Goal: Task Accomplishment & Management: Complete application form

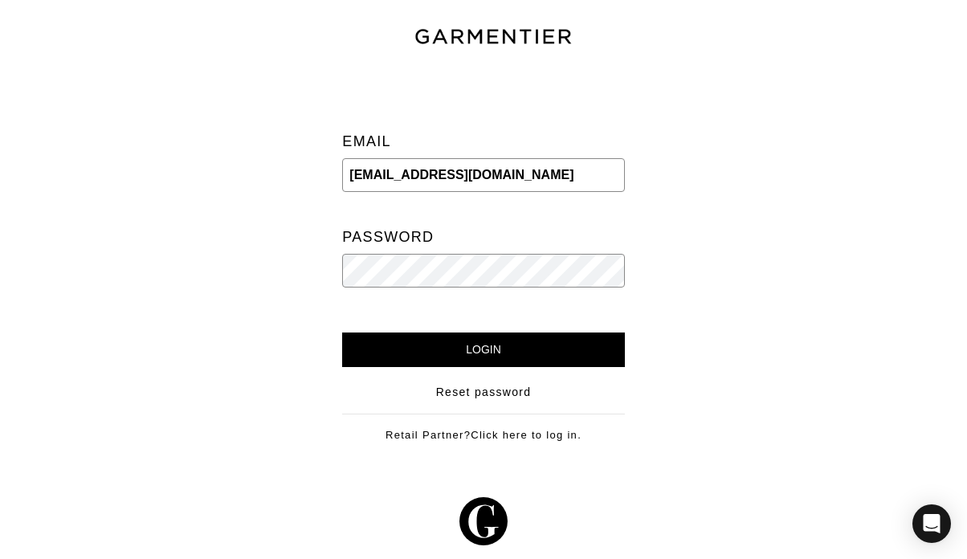
click at [605, 341] on input "Login" at bounding box center [483, 349] width 282 height 35
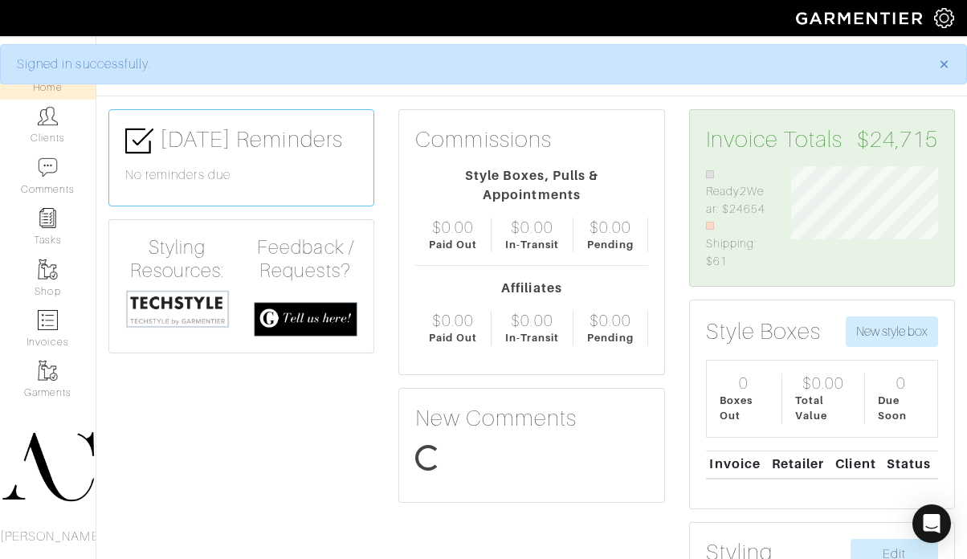
scroll to position [104, 171]
click at [51, 324] on img at bounding box center [48, 320] width 20 height 20
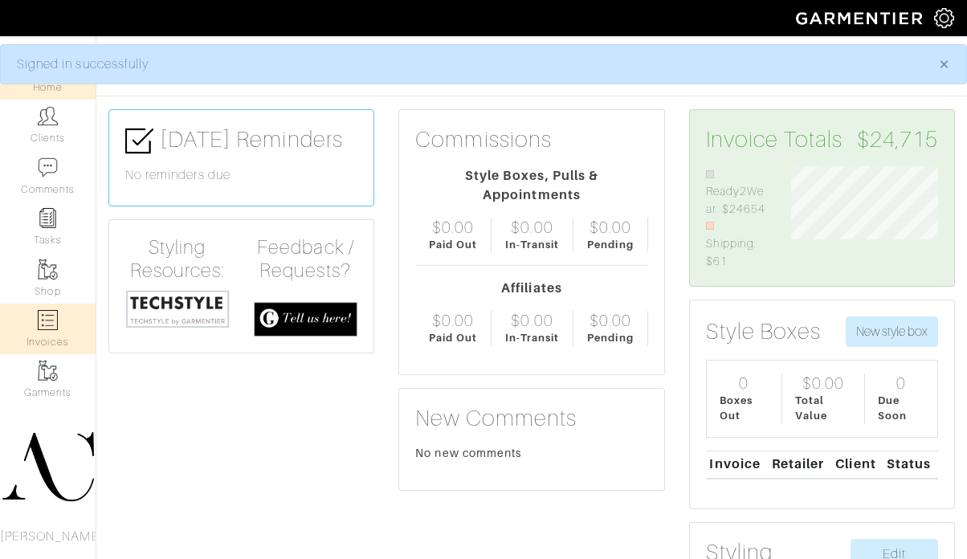
select select
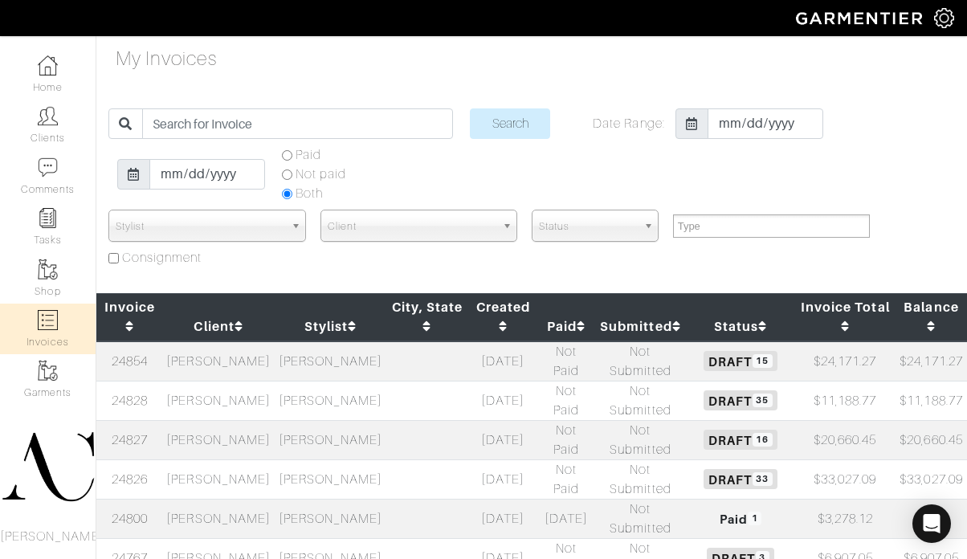
click at [386, 441] on td at bounding box center [427, 439] width 82 height 39
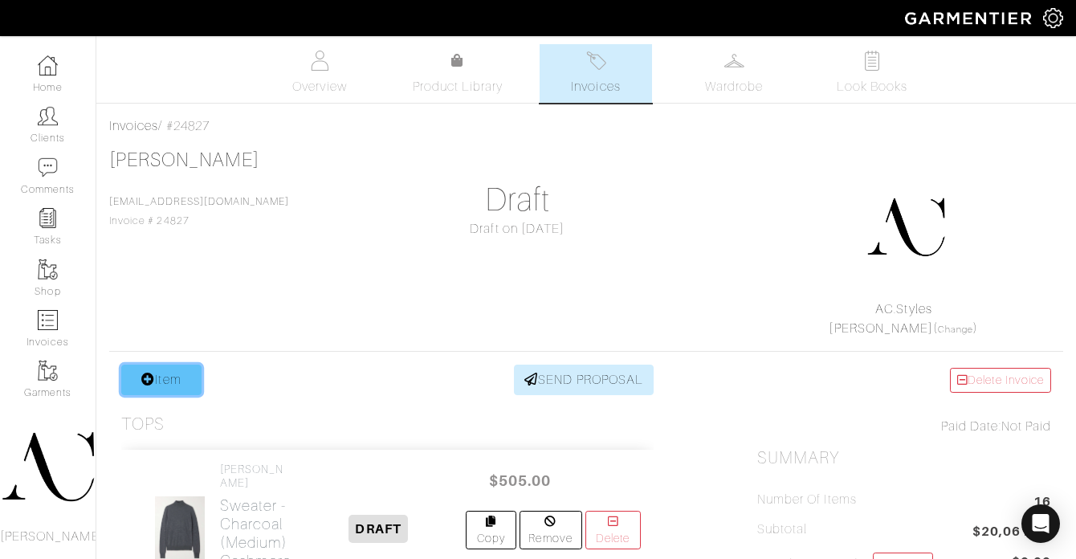
click at [173, 377] on link "Item" at bounding box center [161, 380] width 80 height 31
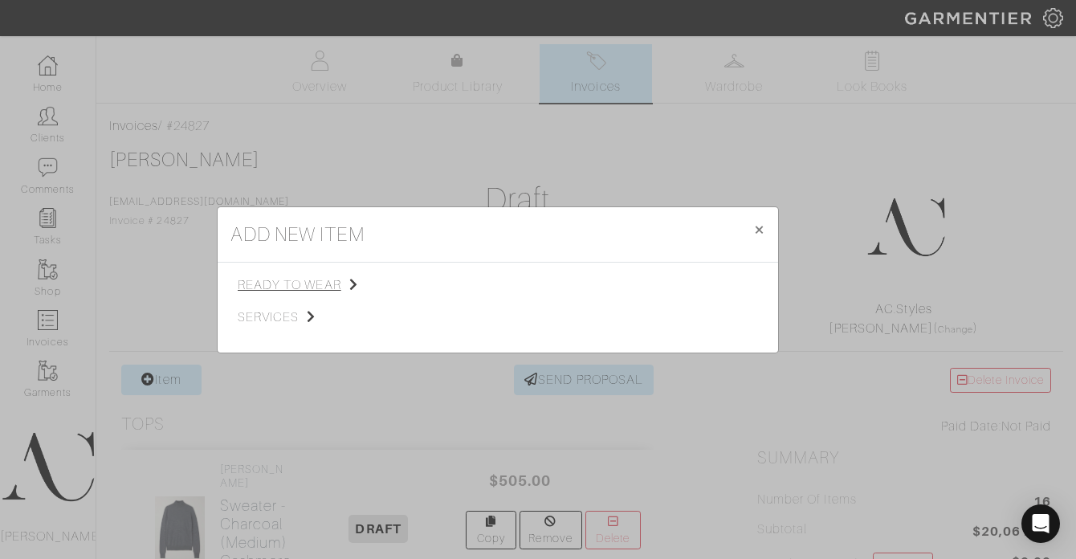
click at [303, 285] on span "ready to wear" at bounding box center [318, 284] width 161 height 19
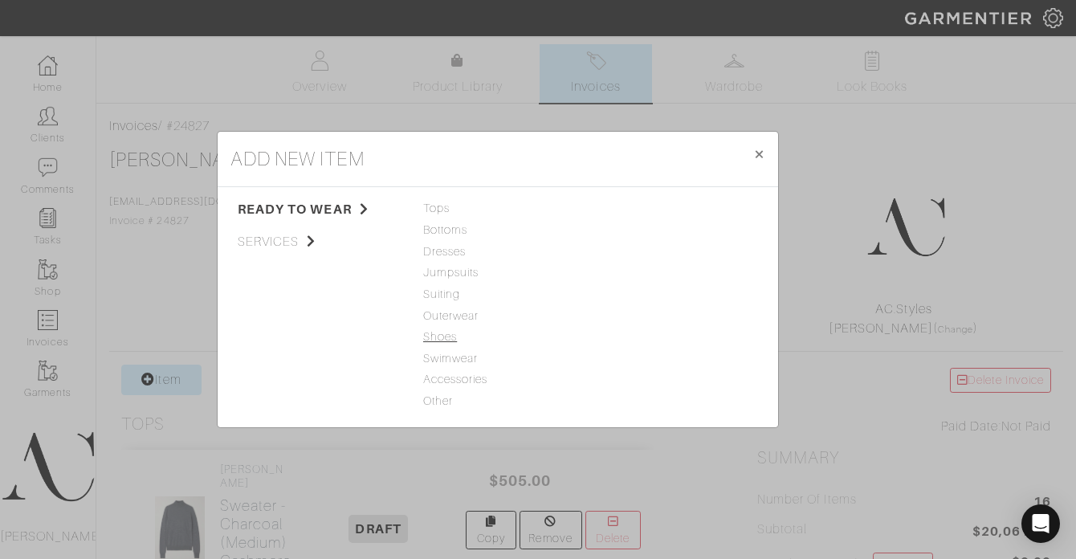
click at [448, 336] on span "Shoes" at bounding box center [497, 337] width 149 height 18
click at [618, 205] on link "Shoes" at bounding box center [614, 208] width 34 height 13
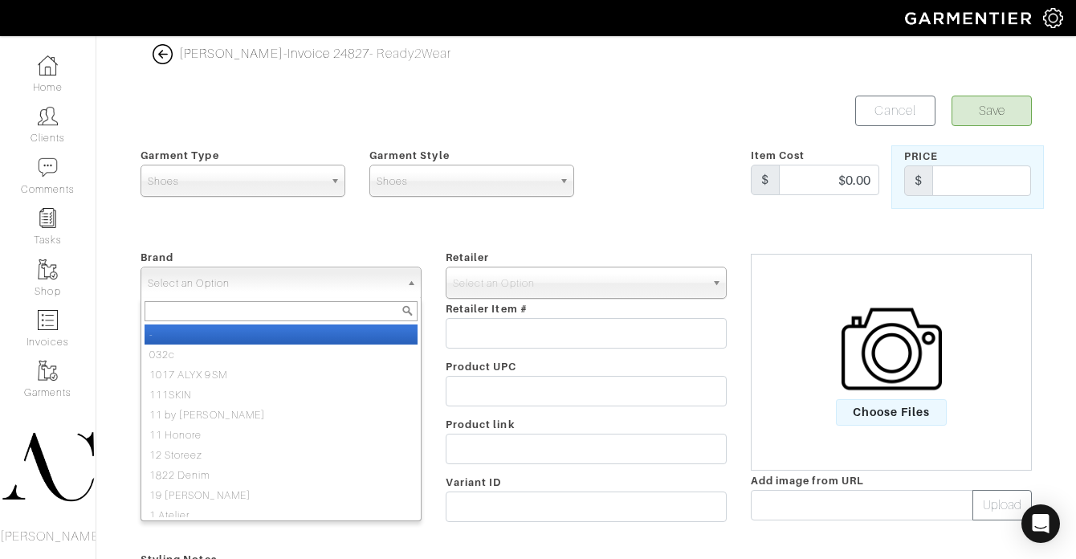
click at [300, 285] on span "Select an Option" at bounding box center [274, 283] width 252 height 32
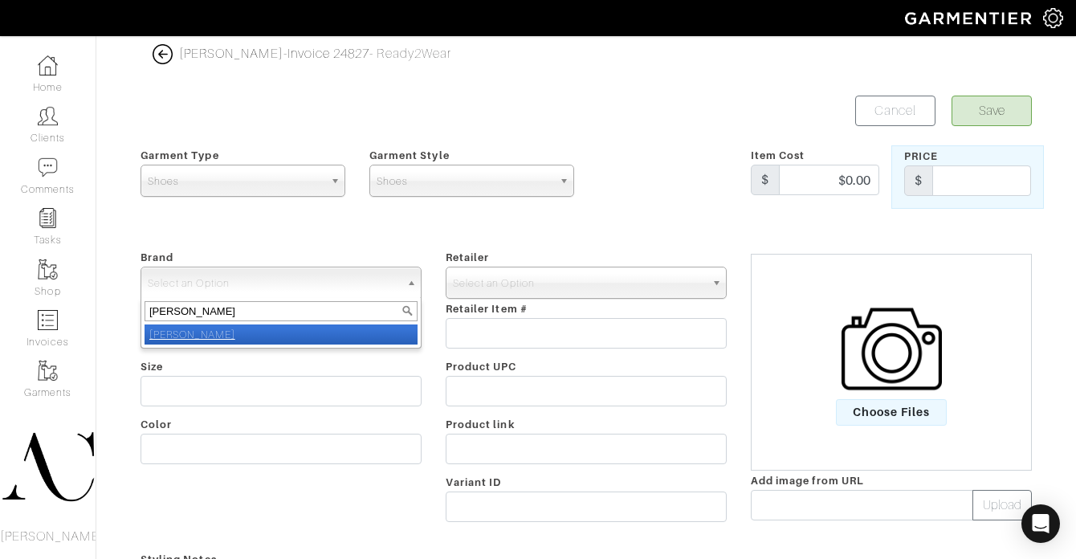
type input "Schutz"
click at [282, 328] on li "Schutz" at bounding box center [281, 334] width 273 height 20
select select "Schutz"
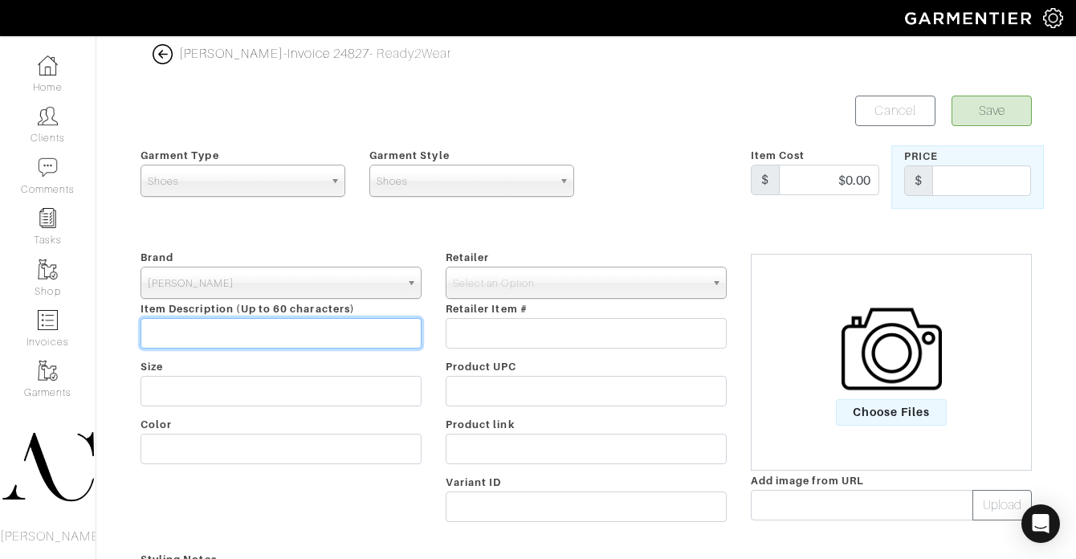
click at [243, 338] on input "text" at bounding box center [281, 333] width 281 height 31
type input "Allure T Flats"
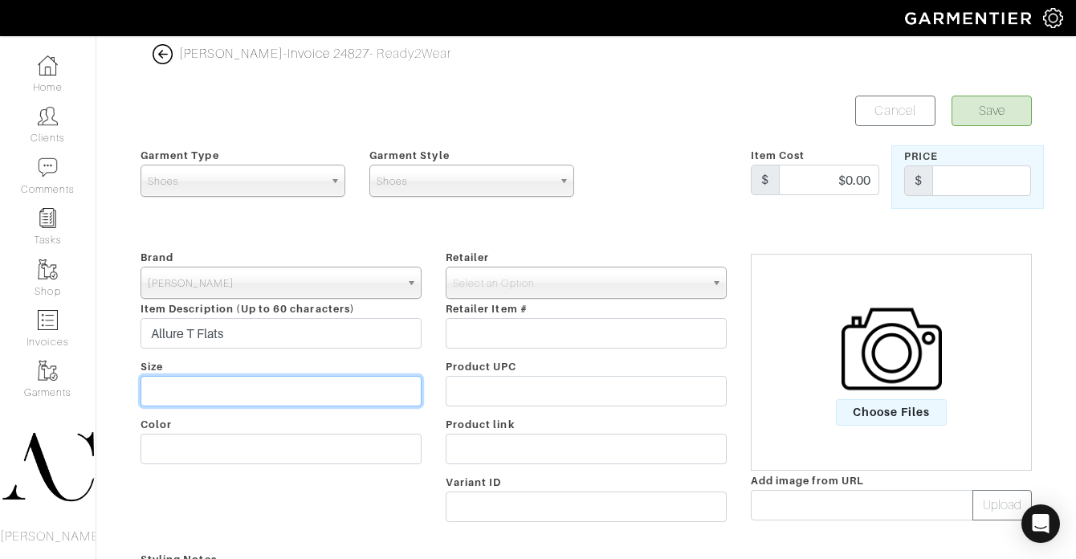
click at [217, 388] on input "text" at bounding box center [281, 391] width 281 height 31
type input "8.5"
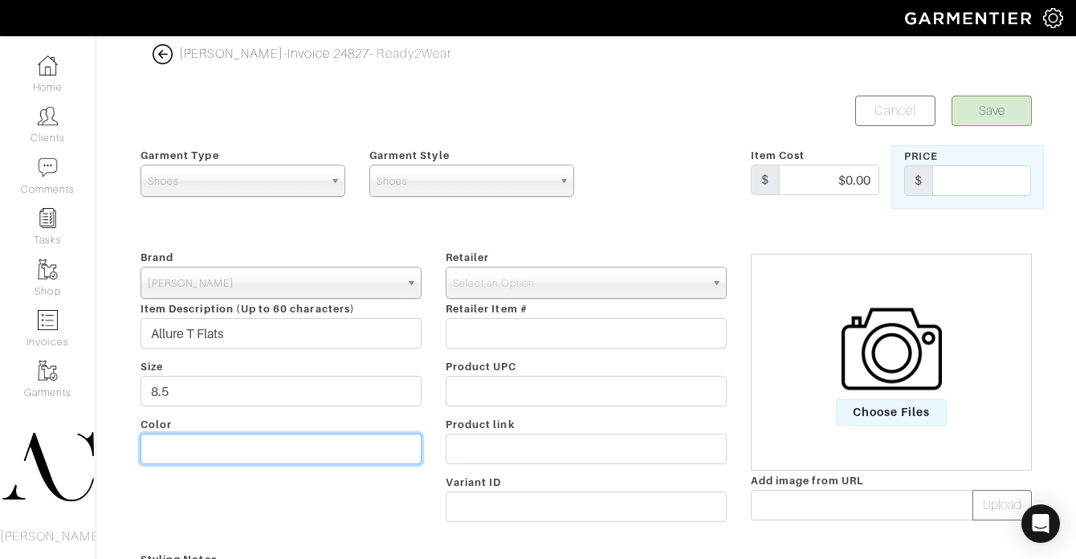
click at [243, 444] on input "text" at bounding box center [281, 449] width 281 height 31
type input "Vino"
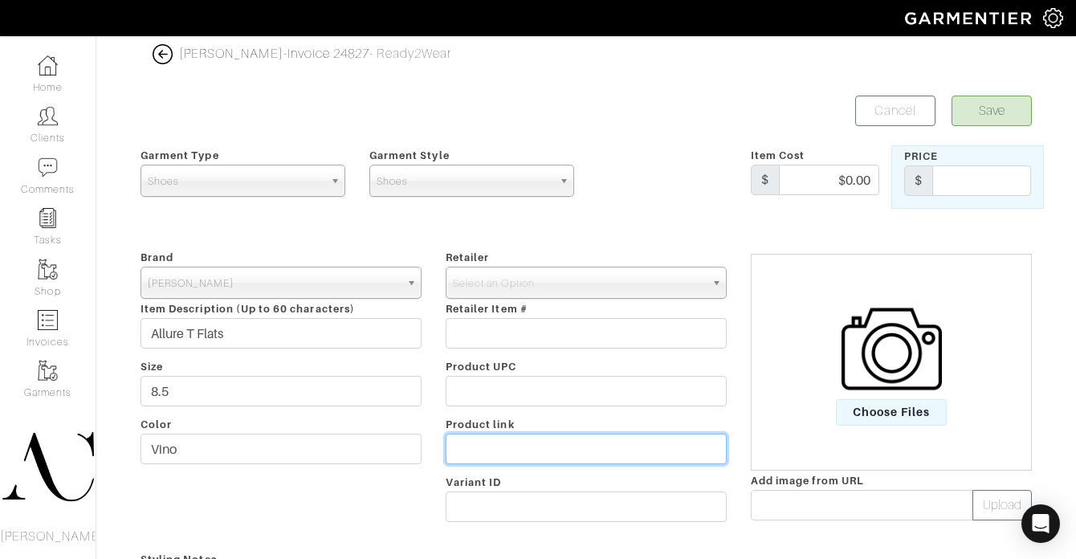
click at [477, 456] on input "text" at bounding box center [586, 449] width 281 height 31
paste input "https://www.shopbop.com/allure-flat-schutz/vp/v=1/1541920622.htm?fm=orderhistory"
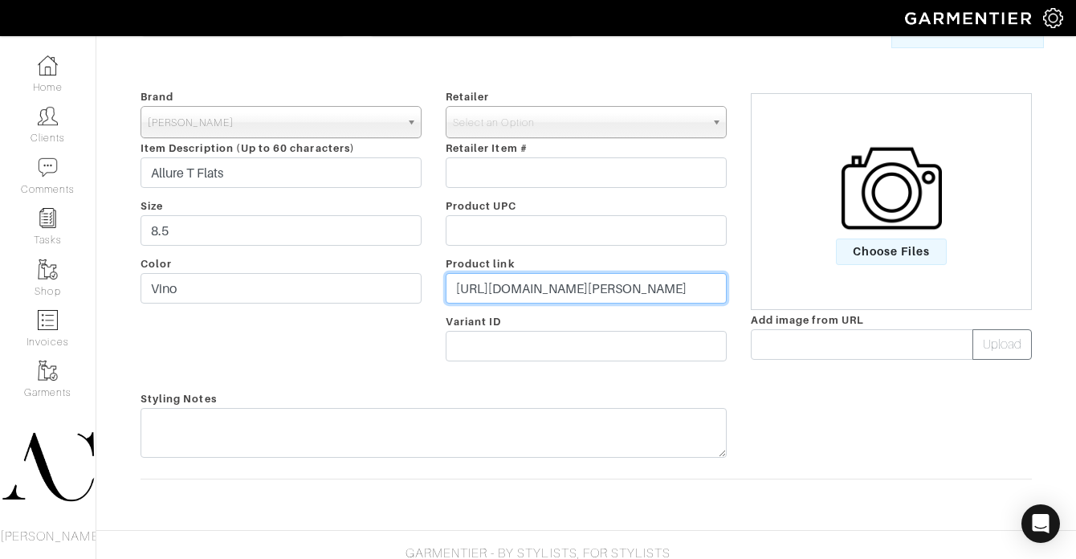
scroll to position [188, 0]
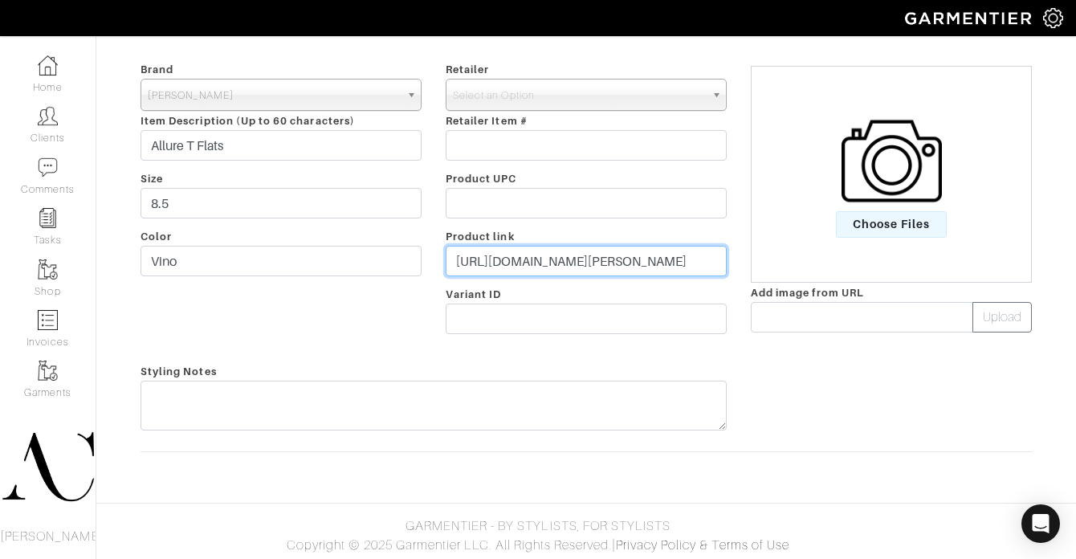
type input "https://www.shopbop.com/allure-flat-schutz/vp/v=1/1541920622.htm?fm=orderhistory"
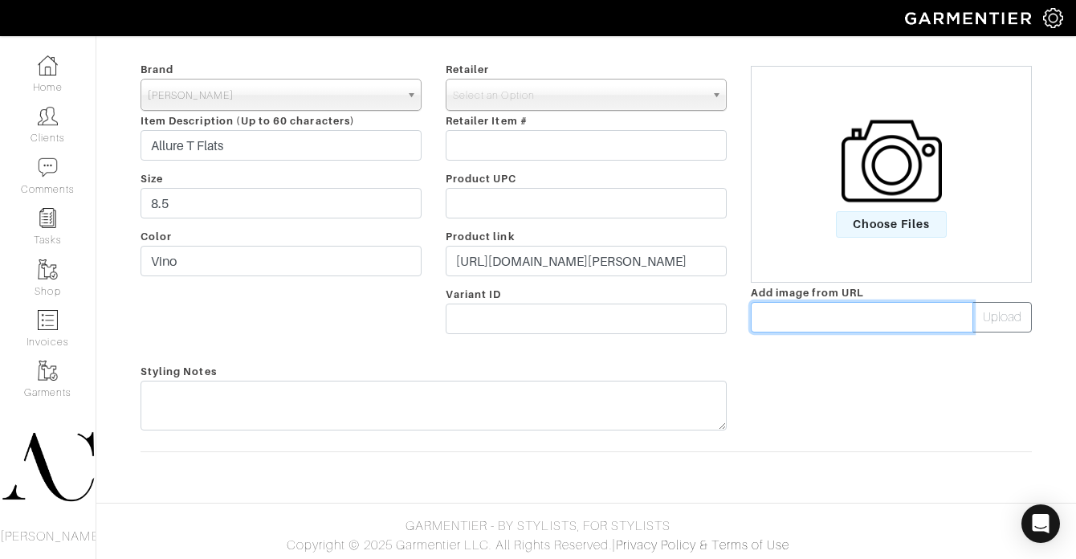
click at [789, 313] on input "text" at bounding box center [862, 317] width 222 height 31
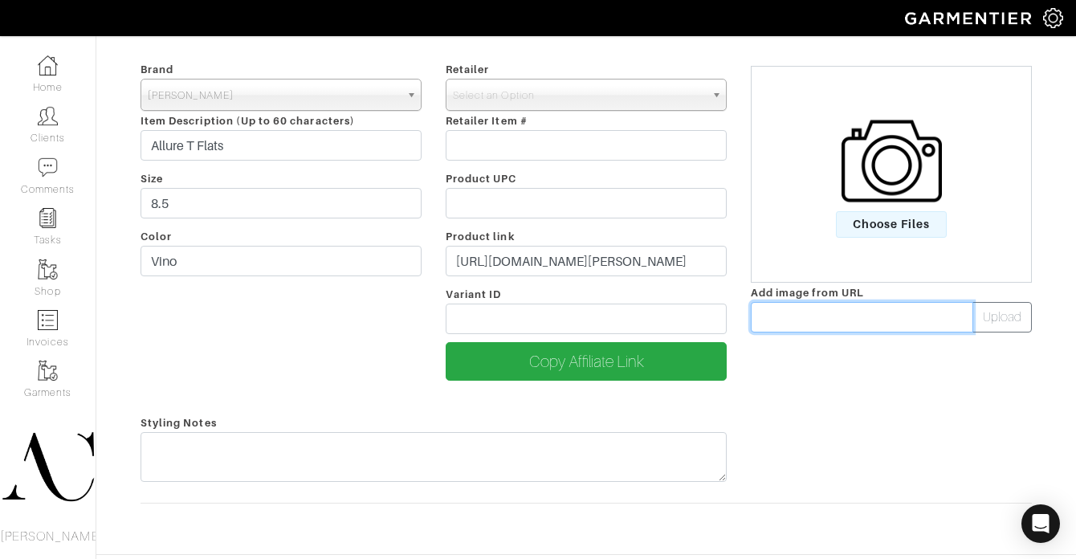
paste input "https://www.shopbop.com/allure-flat-schutz/vp/v=1/1541920622.htm?fm=orderhistory"
type input "https://www.shopbop.com/allure-flat-schutz/vp/v=1/1541920622.htm?fm=orderhistory"
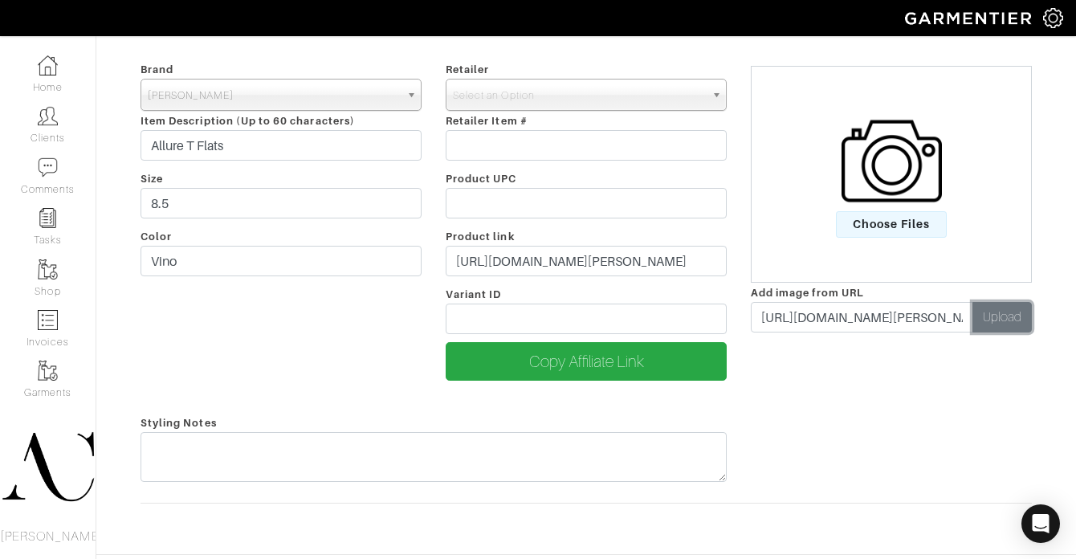
click at [966, 320] on button "Upload" at bounding box center [1001, 317] width 59 height 31
click at [780, 442] on img at bounding box center [777, 435] width 14 height 14
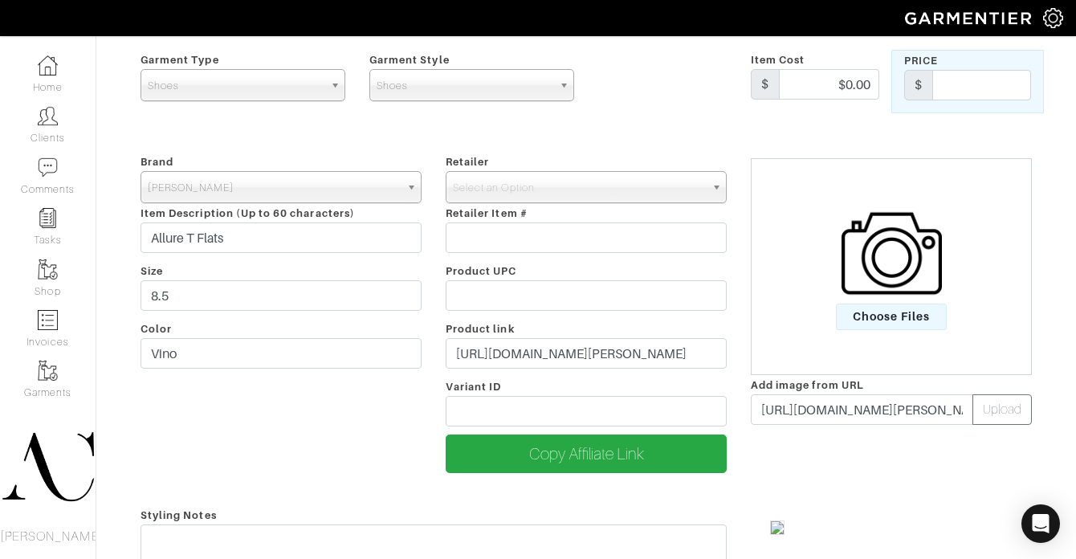
scroll to position [82, 0]
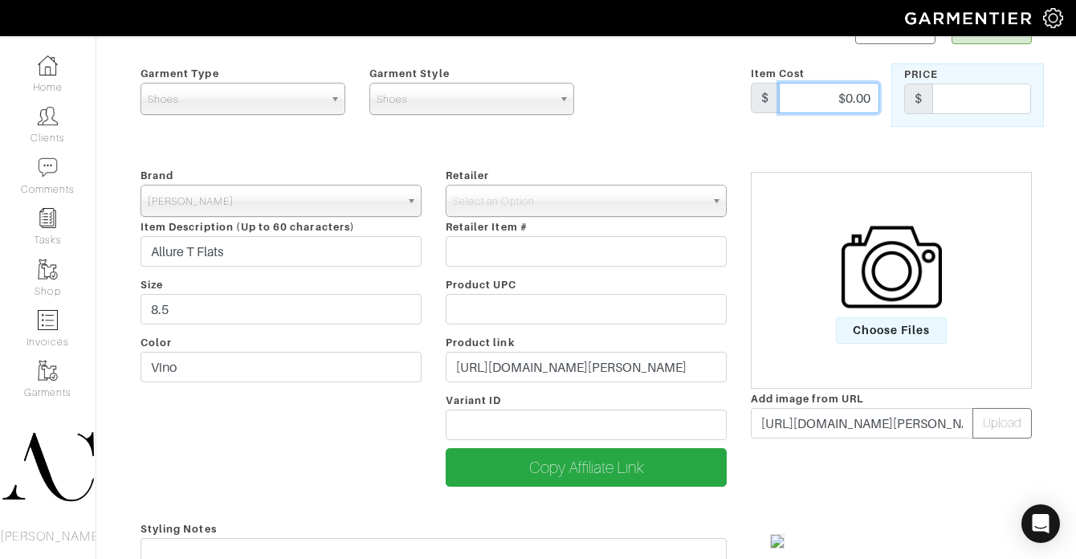
click at [858, 99] on input "$0.00" at bounding box center [829, 98] width 100 height 31
type input "$103.60"
click at [736, 130] on form "Save Cancel Garment Type Tops Bottoms Dresses Jumpsuits Suiting Outerwear Shoes…" at bounding box center [586, 328] width 891 height 628
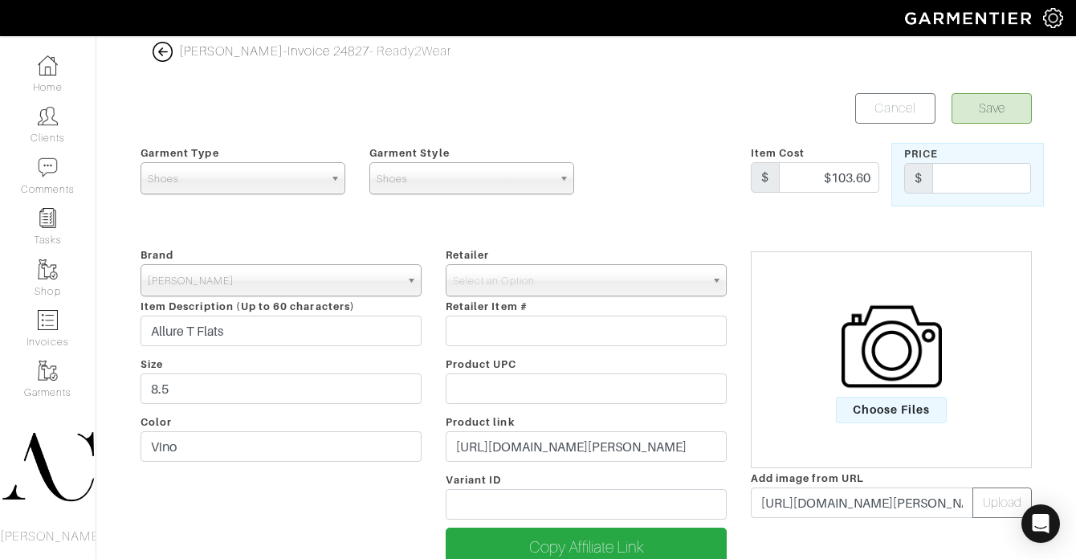
scroll to position [0, 0]
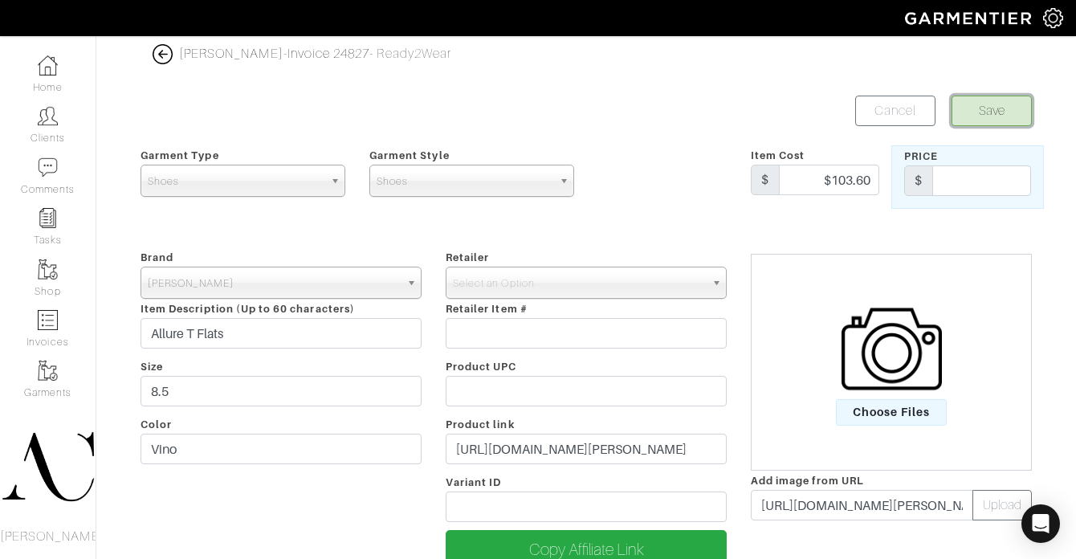
click at [966, 120] on button "Save" at bounding box center [992, 111] width 80 height 31
click at [546, 288] on span "Select an Option" at bounding box center [579, 283] width 252 height 32
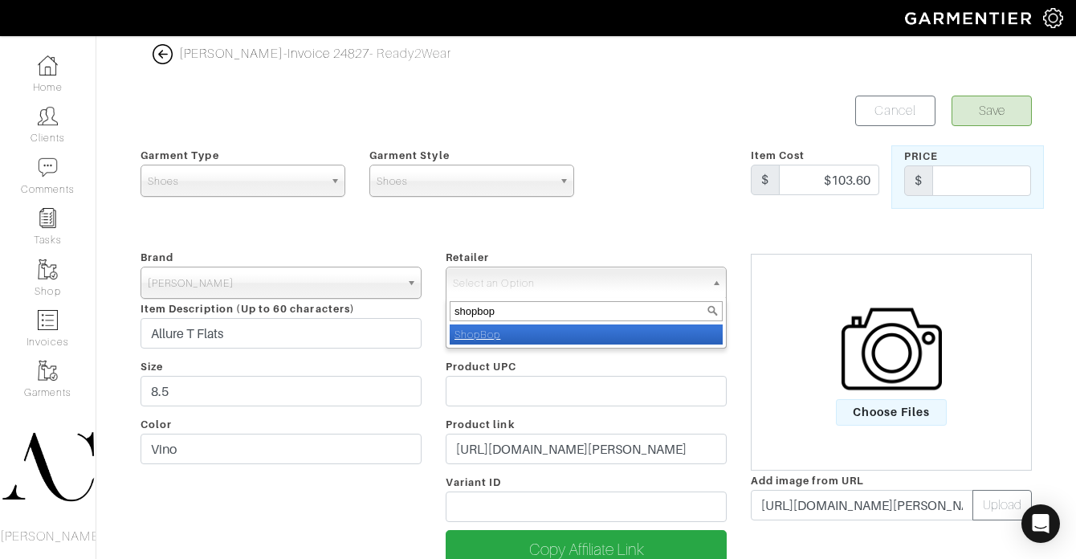
type input "shopbop"
click at [503, 336] on li "ShopBop" at bounding box center [586, 334] width 273 height 20
select select "57"
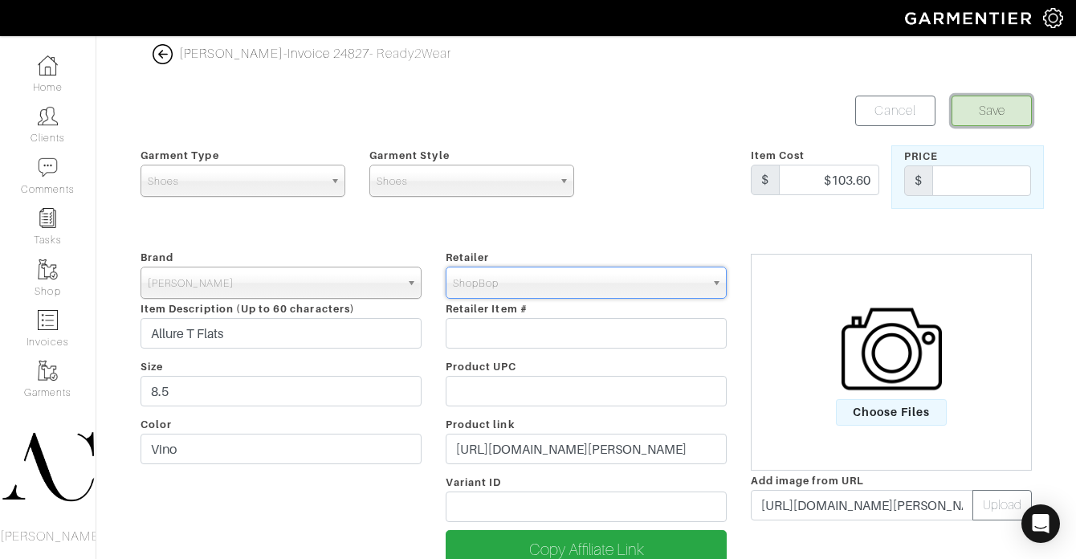
click at [966, 110] on button "Save" at bounding box center [992, 111] width 80 height 31
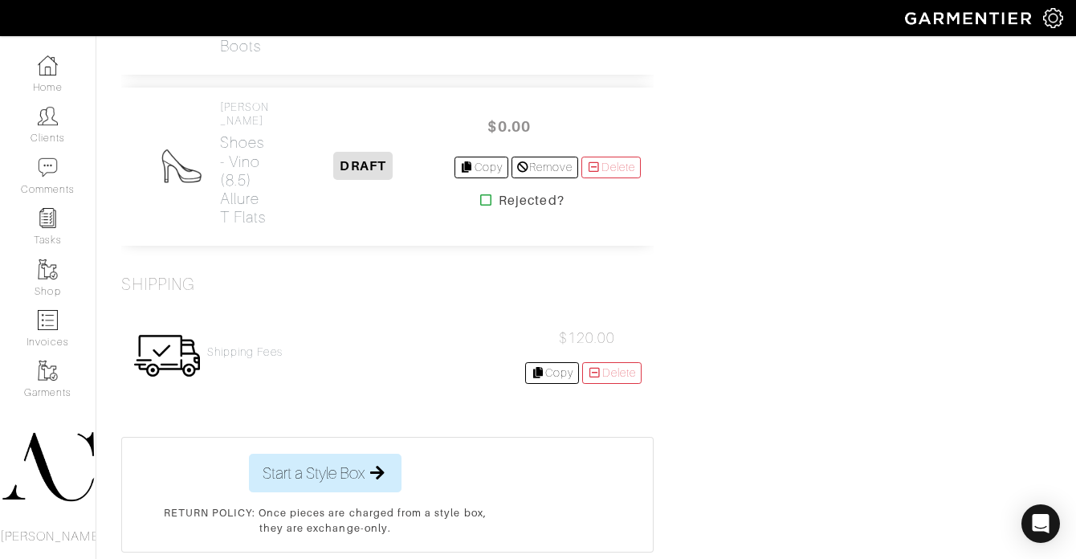
scroll to position [3721, 0]
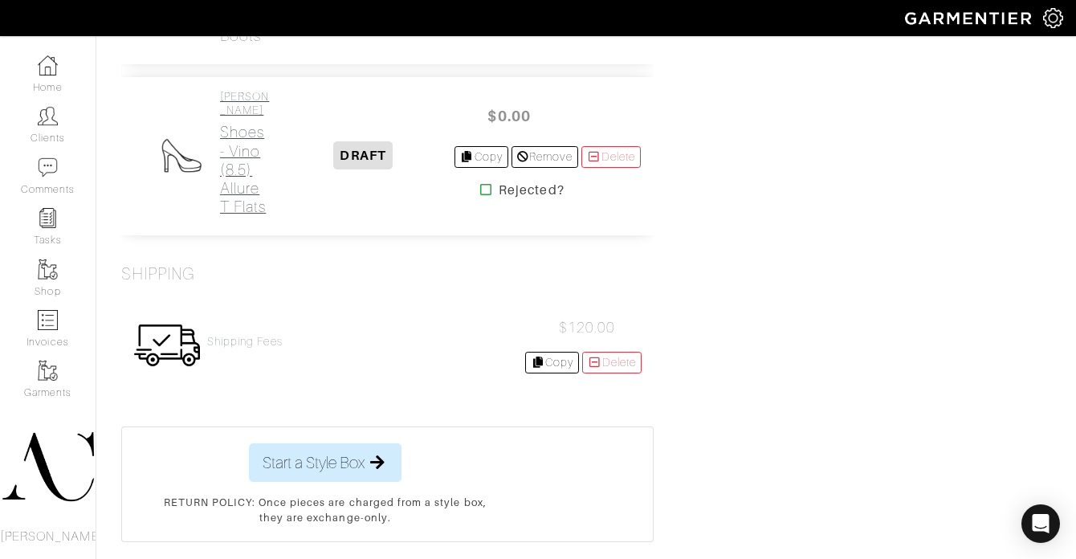
click at [233, 215] on h2 "Shoes - Vino (8.5) Allure T Flats" at bounding box center [246, 169] width 52 height 92
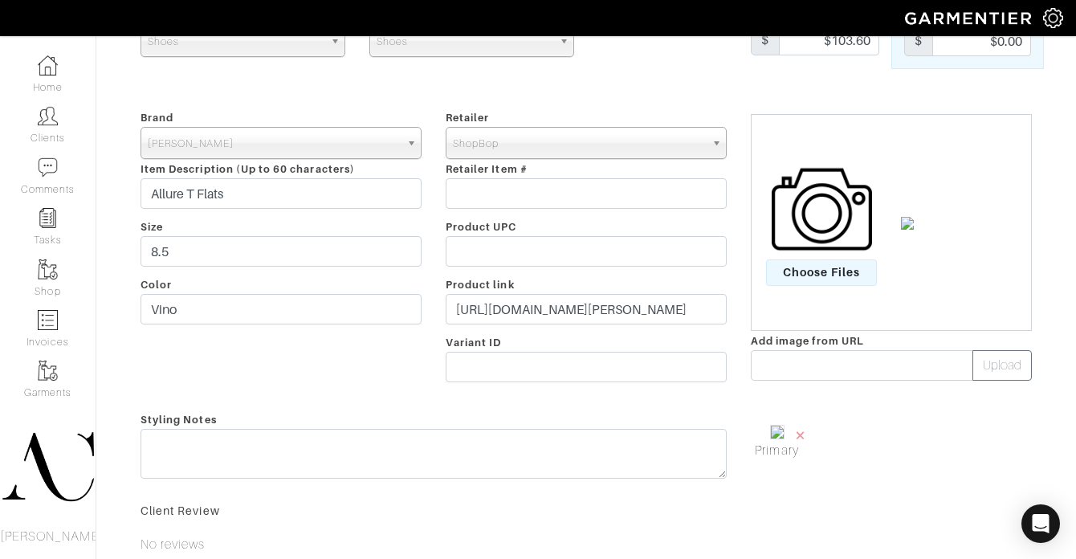
scroll to position [164, 0]
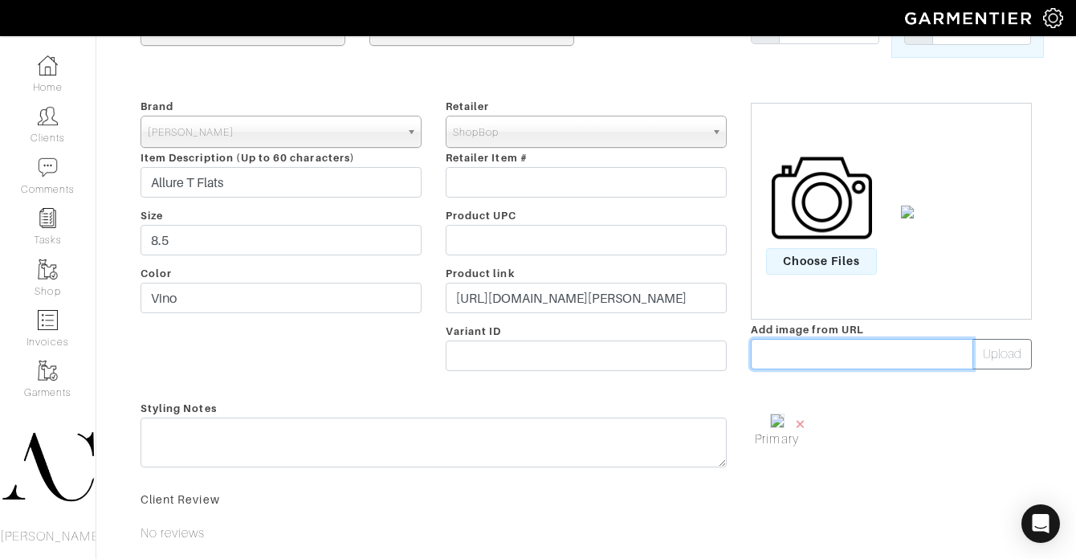
click at [781, 365] on input "text" at bounding box center [862, 354] width 222 height 31
paste input "https://m.media-amazon.com/images/G/01/Shopbop/p/prod/products/schut/schut31564…"
type input "https://m.media-amazon.com/images/G/01/Shopbop/p/prod/products/schut/schut31564…"
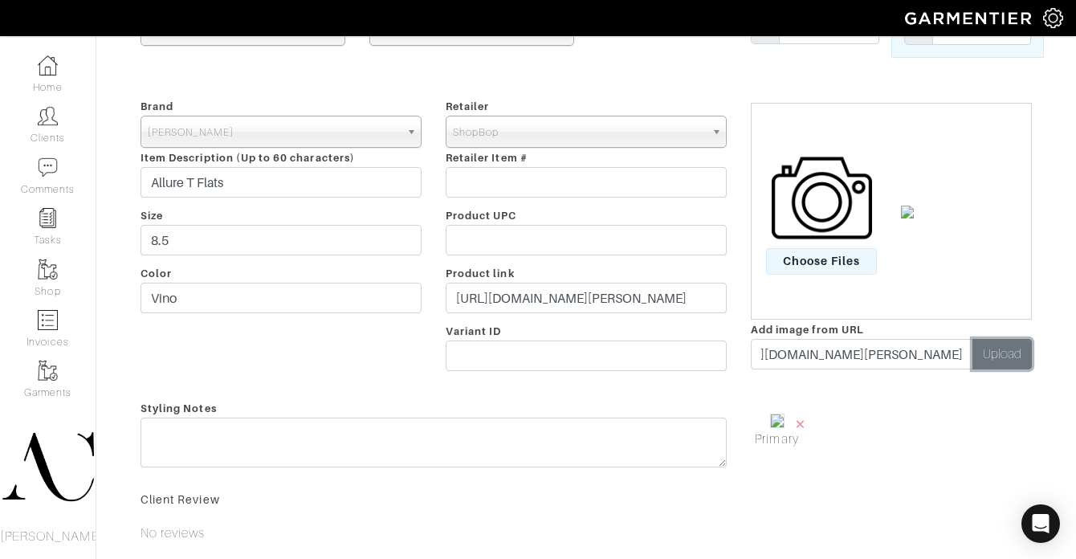
click at [1013, 349] on button "Upload" at bounding box center [1001, 354] width 59 height 31
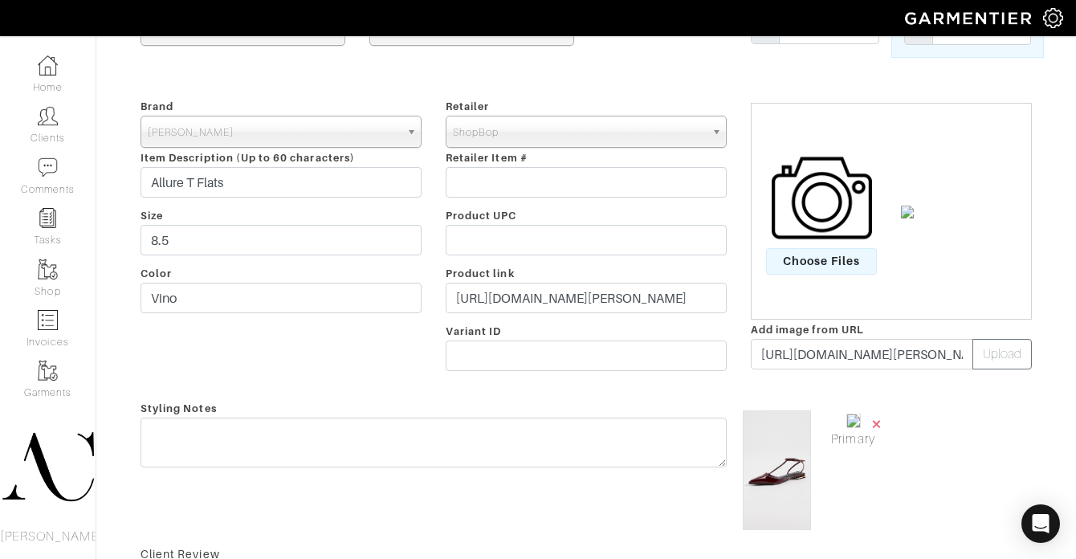
click at [871, 426] on span "×" at bounding box center [877, 424] width 13 height 22
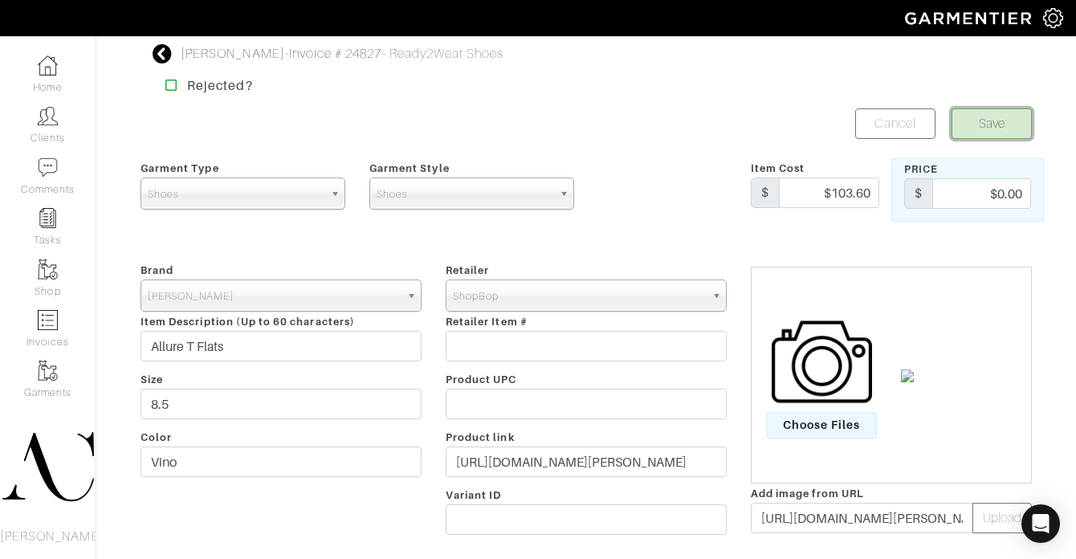
click at [985, 117] on button "Save" at bounding box center [992, 123] width 80 height 31
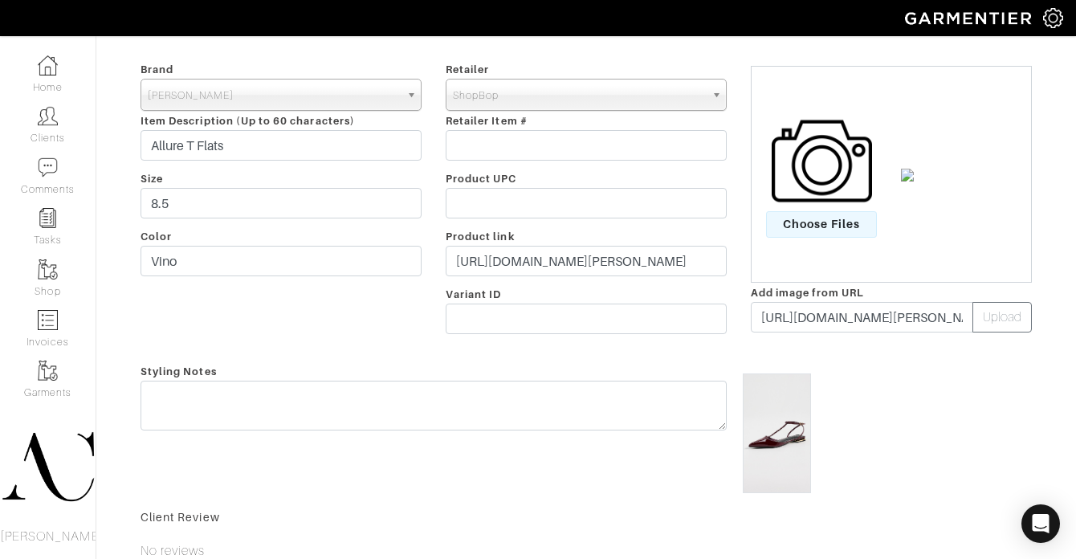
scroll to position [469, 0]
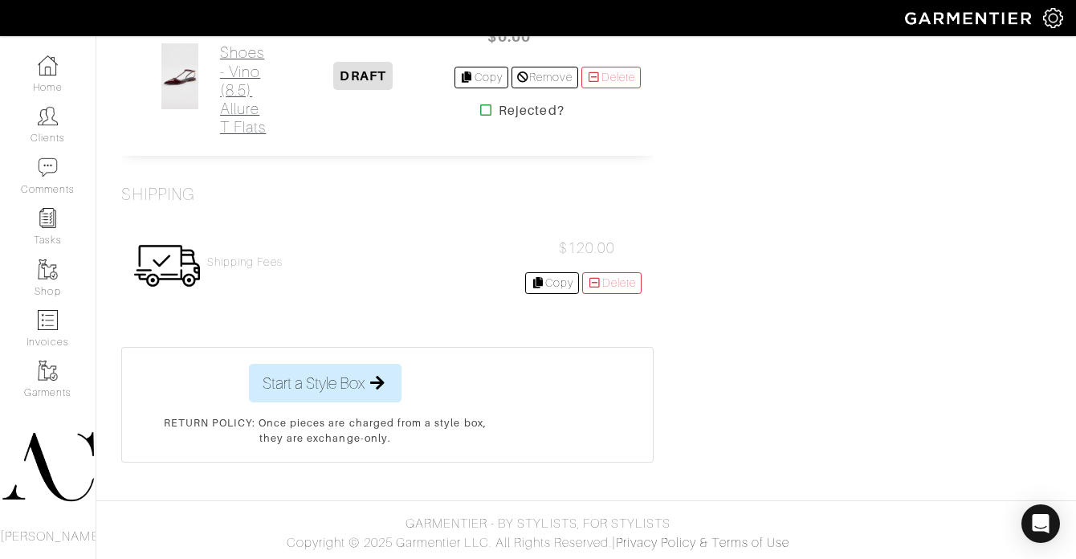
scroll to position [3823, 0]
click at [241, 136] on h2 "Shoes - Vino (8.5) Allure T Flats" at bounding box center [246, 89] width 52 height 92
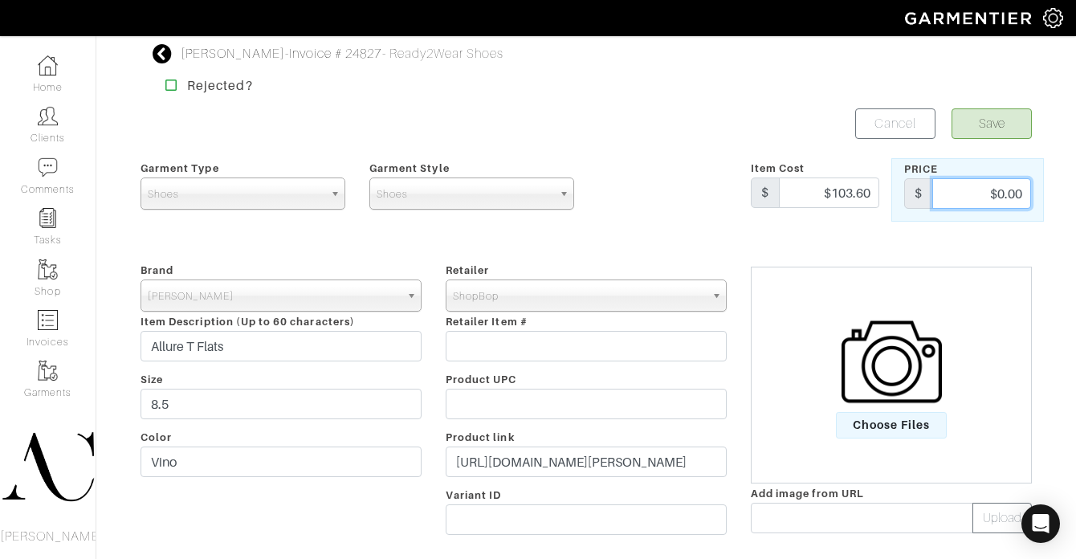
click at [1006, 190] on input "$0.00" at bounding box center [981, 193] width 99 height 31
type input "103.60"
click at [1001, 135] on button "Save" at bounding box center [992, 123] width 80 height 31
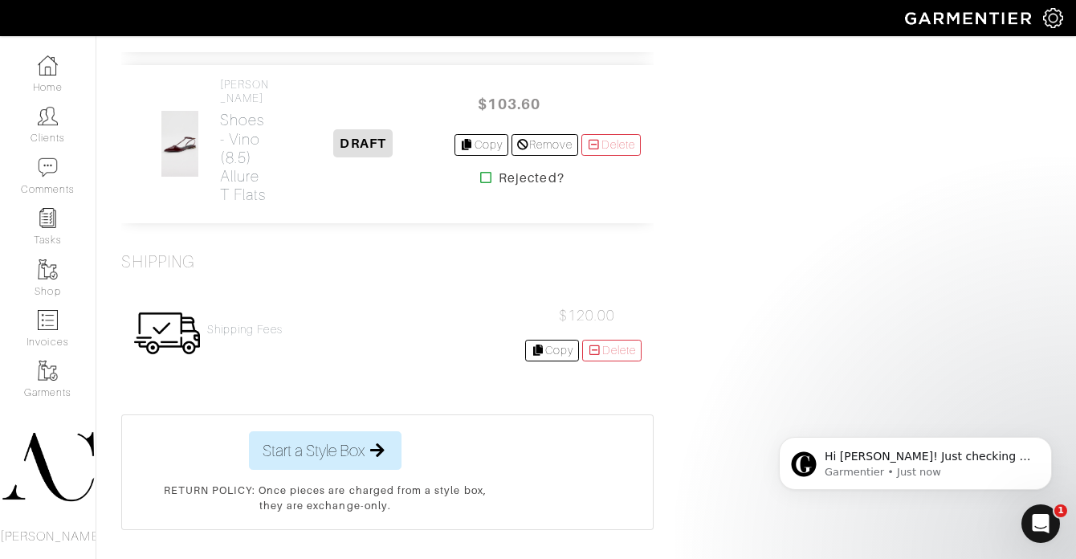
scroll to position [3782, 0]
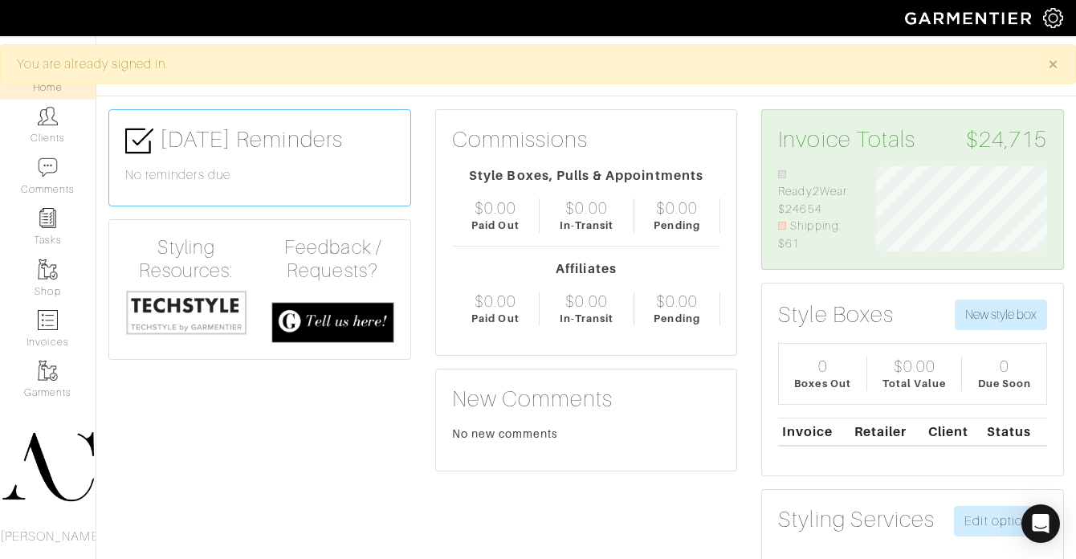
scroll to position [87, 195]
click at [44, 324] on img at bounding box center [48, 320] width 20 height 20
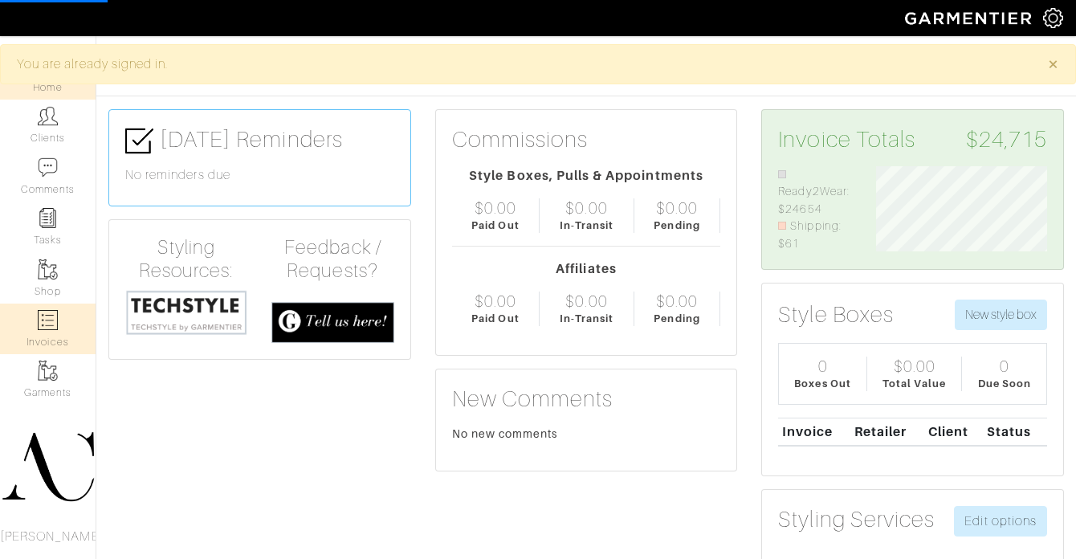
select select
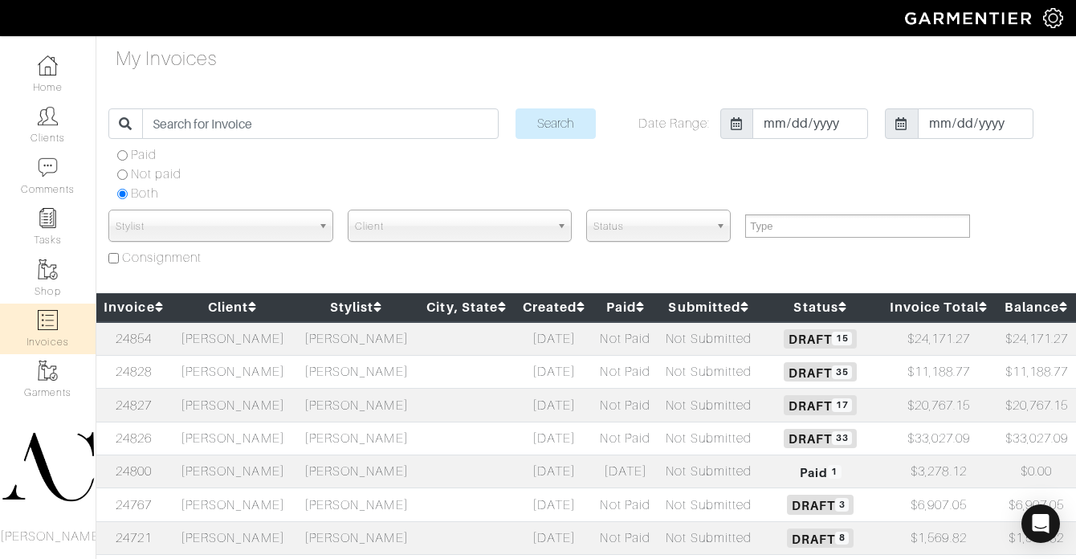
click at [430, 406] on td at bounding box center [466, 405] width 97 height 33
select select
click at [384, 396] on td "[PERSON_NAME]" at bounding box center [357, 405] width 124 height 33
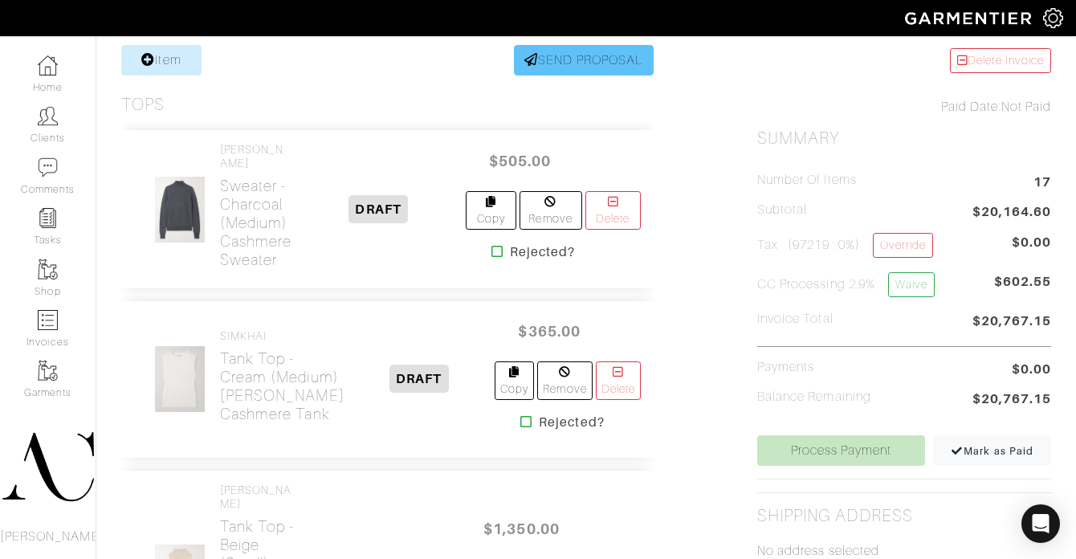
scroll to position [396, 0]
